Goal: Find specific page/section: Find specific page/section

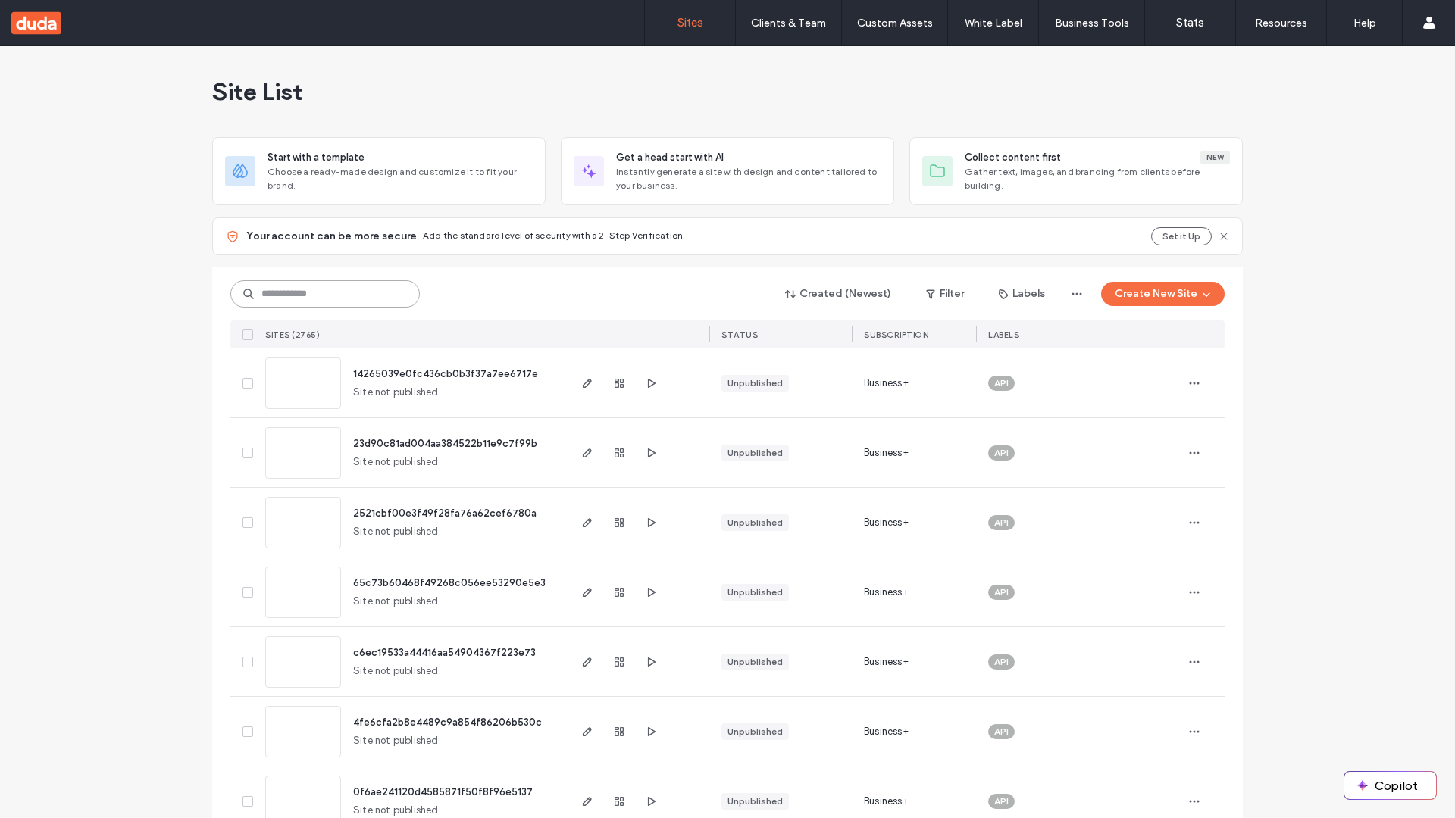
click at [325, 294] on input at bounding box center [324, 293] width 189 height 27
type input "**********"
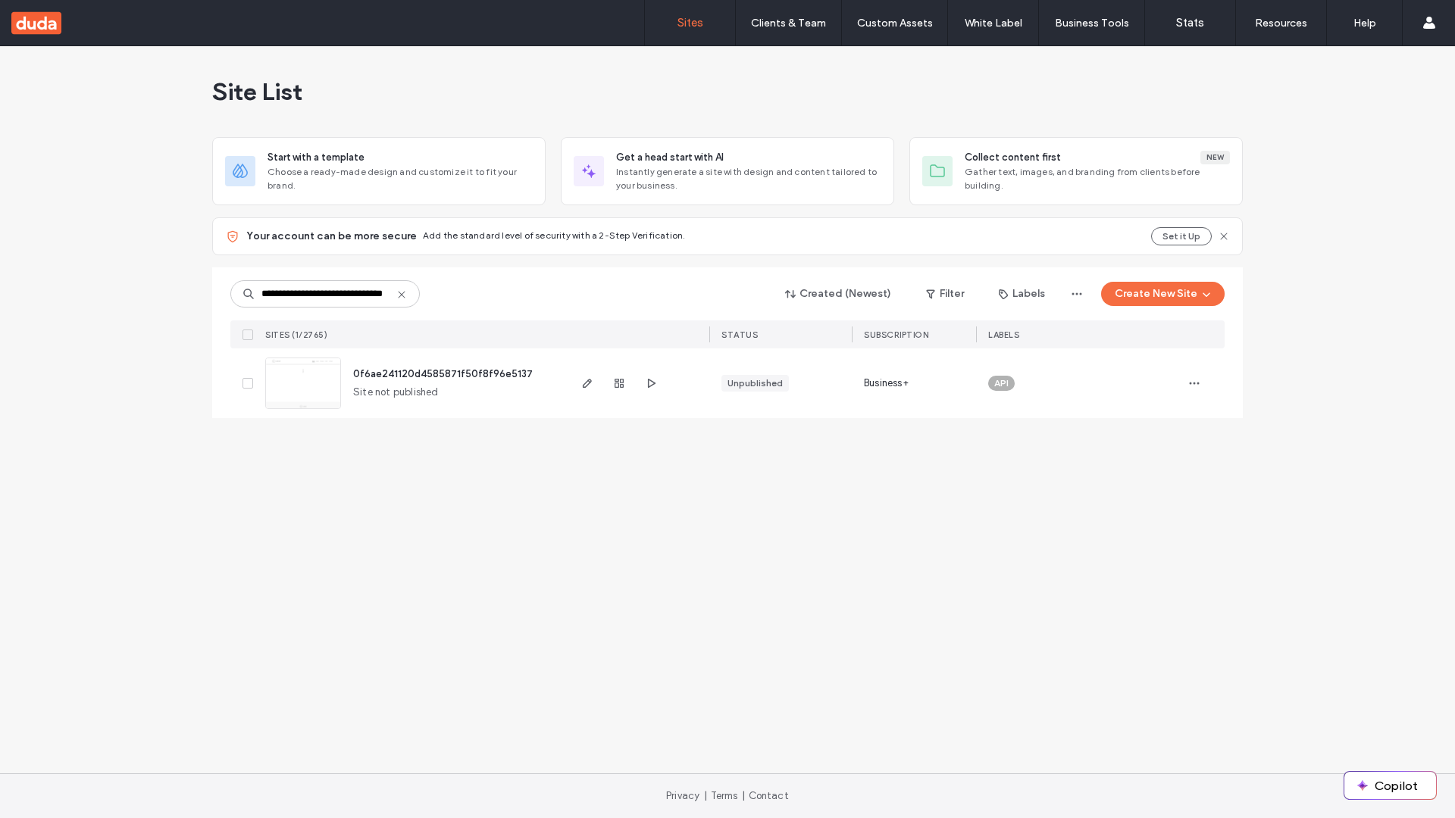
click at [443, 374] on span "0f6ae241120d4585871f50f8f96e5137" at bounding box center [443, 373] width 180 height 11
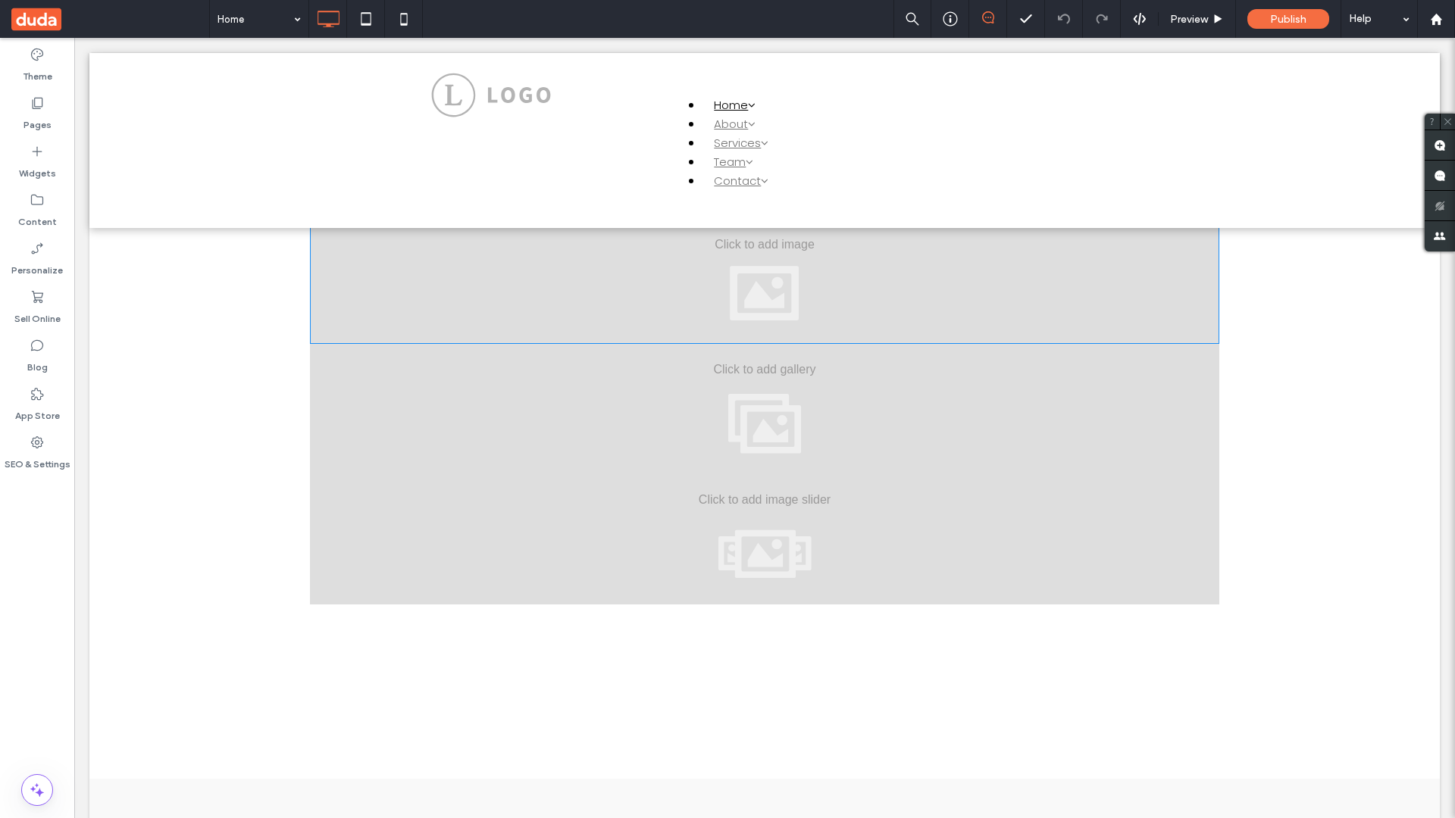
click at [765, 278] on div at bounding box center [764, 279] width 909 height 130
